Goal: Task Accomplishment & Management: Manage account settings

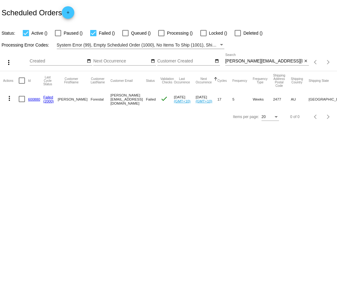
click at [11, 97] on mat-icon "more_vert" at bounding box center [9, 97] width 7 height 7
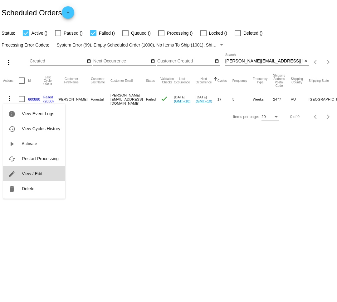
click at [39, 175] on span "View / Edit" at bounding box center [32, 173] width 21 height 5
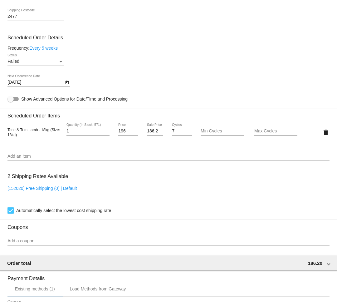
scroll to position [359, 0]
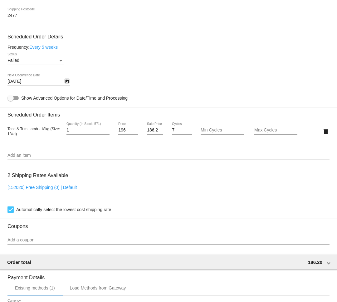
click at [69, 85] on icon "Open calendar" at bounding box center [67, 81] width 4 height 7
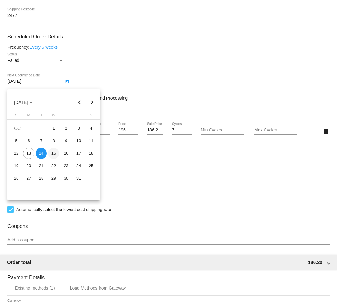
click at [56, 156] on div "15" at bounding box center [53, 152] width 11 height 11
type input "[DATE]"
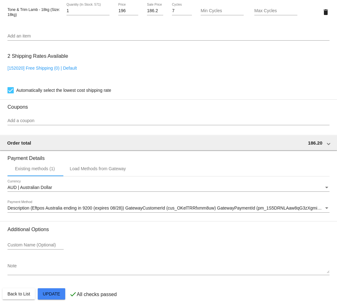
scroll to position [491, 0]
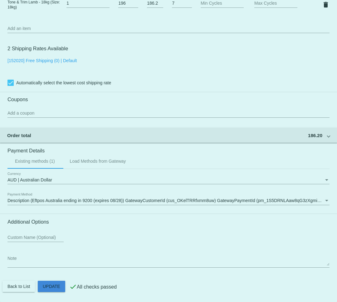
scroll to position [490, 0]
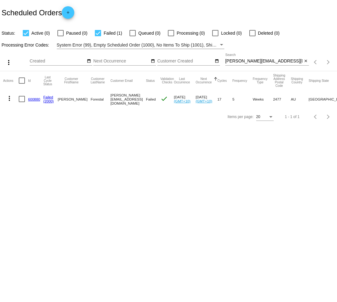
click at [6, 99] on mat-icon "more_vert" at bounding box center [9, 97] width 7 height 7
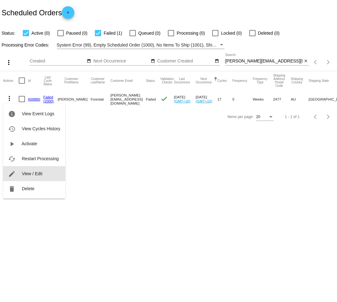
click at [42, 170] on button "edit View / Edit" at bounding box center [34, 173] width 62 height 15
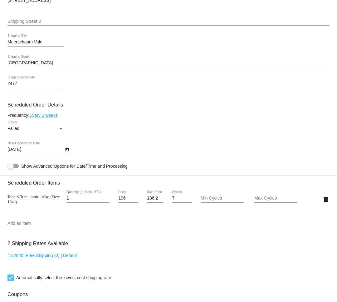
scroll to position [297, 0]
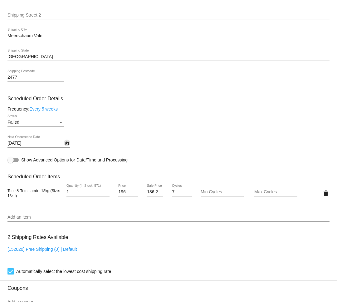
click at [65, 147] on icon "Open calendar" at bounding box center [67, 142] width 4 height 7
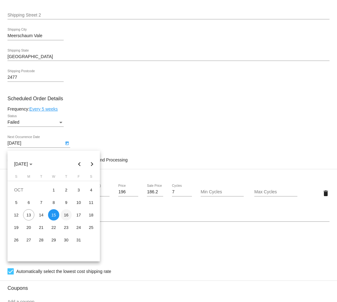
click at [66, 216] on div "16" at bounding box center [65, 214] width 11 height 11
type input "[DATE]"
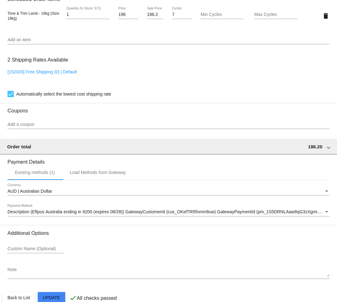
scroll to position [491, 0]
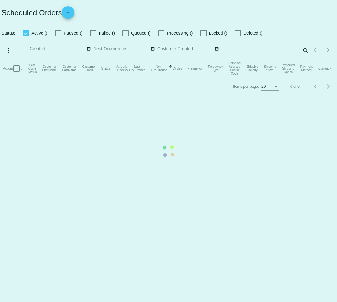
checkbox input "true"
